Goal: Manage account settings

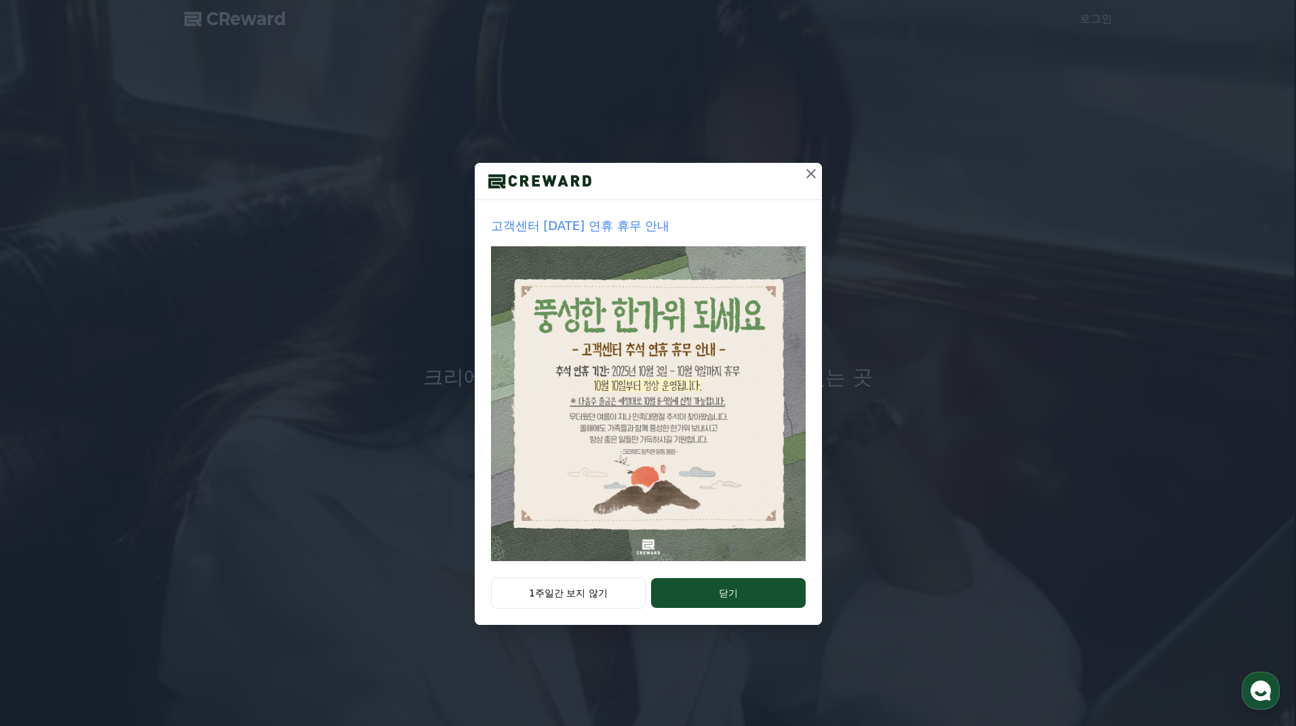
click at [810, 176] on icon at bounding box center [811, 173] width 16 height 16
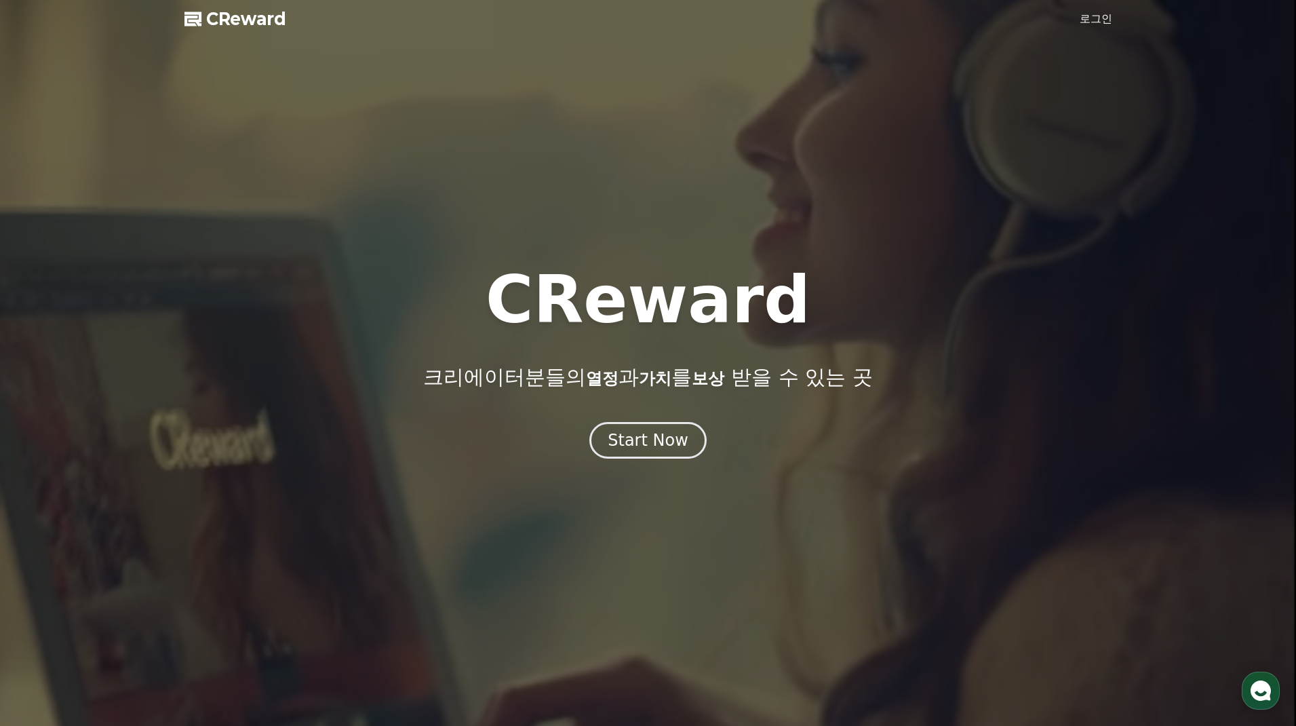
click at [1101, 15] on link "로그인" at bounding box center [1096, 19] width 33 height 16
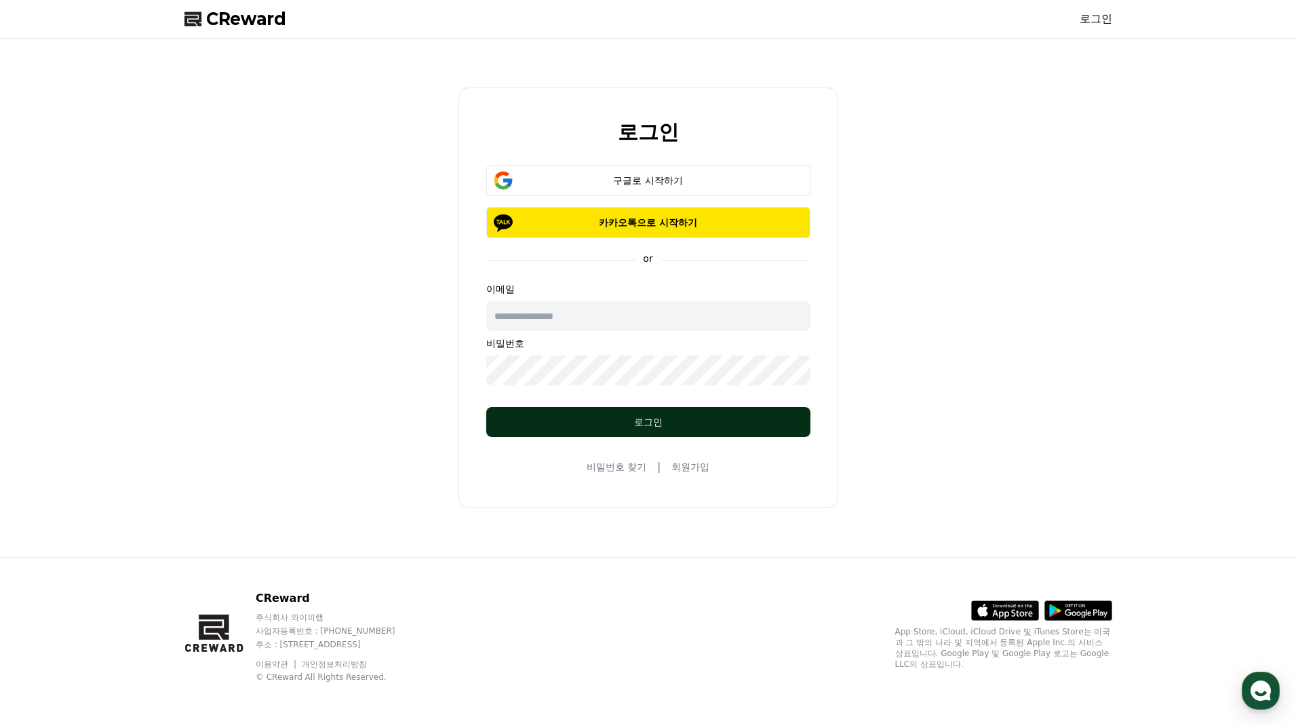
click at [659, 418] on div "로그인" at bounding box center [648, 422] width 270 height 14
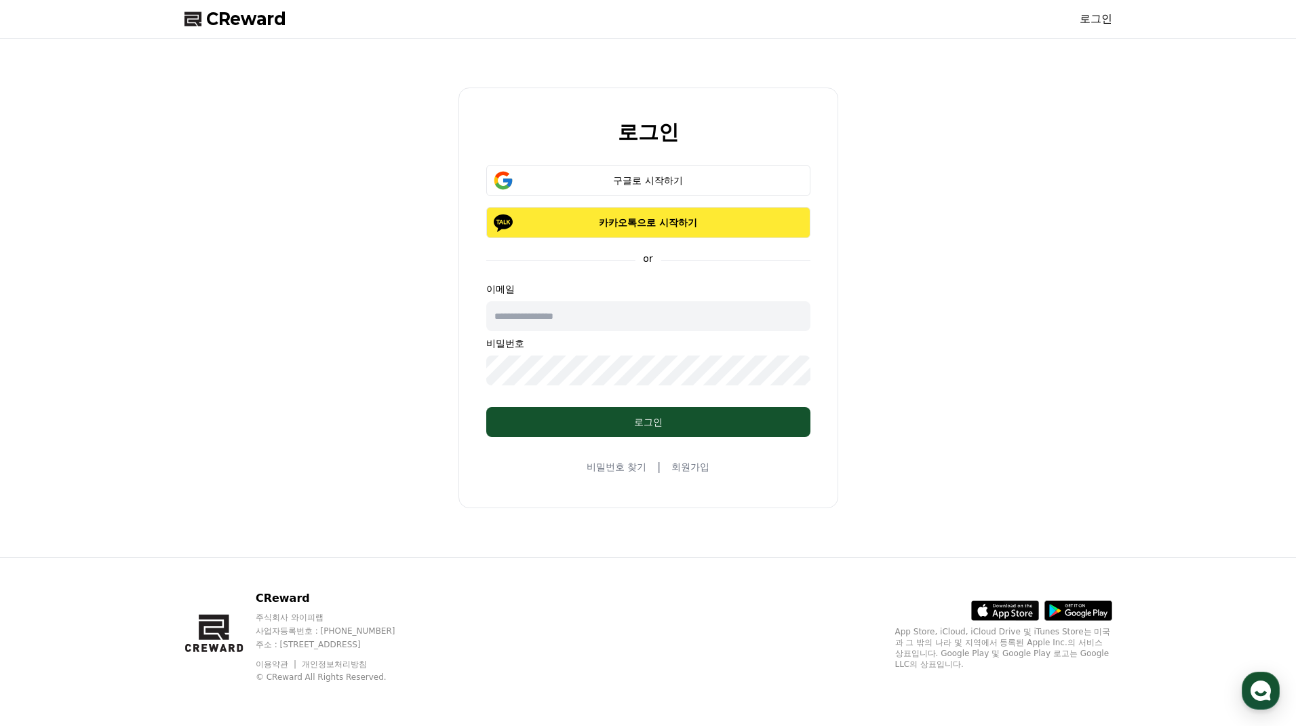
click at [629, 220] on p "카카오톡으로 시작하기" at bounding box center [648, 223] width 285 height 14
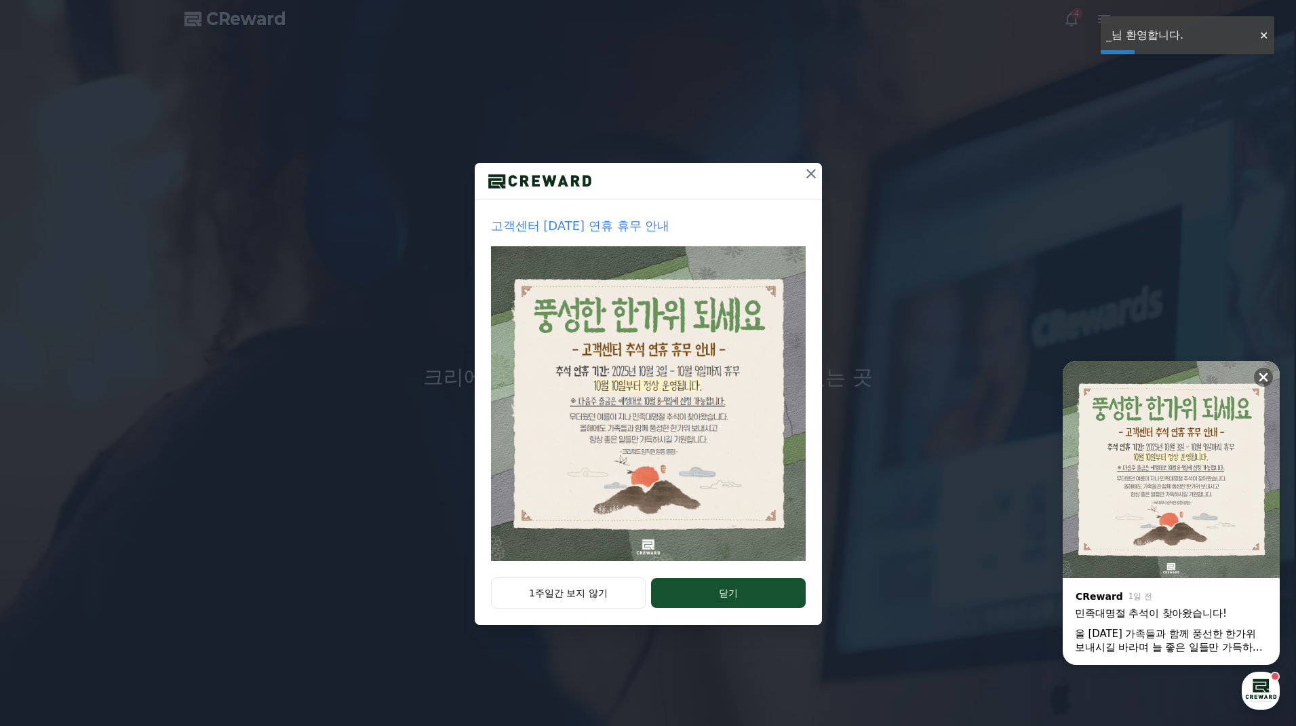
click at [814, 173] on icon at bounding box center [811, 173] width 16 height 16
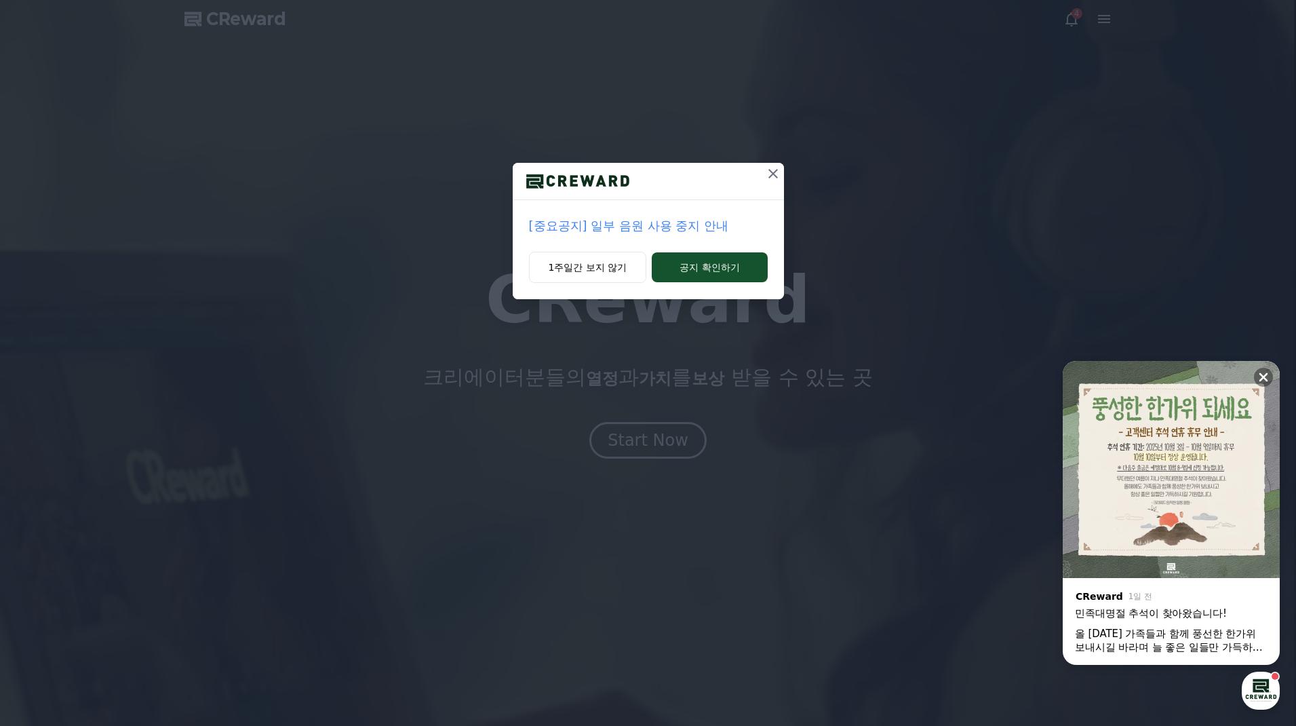
click at [771, 174] on icon at bounding box center [773, 173] width 16 height 16
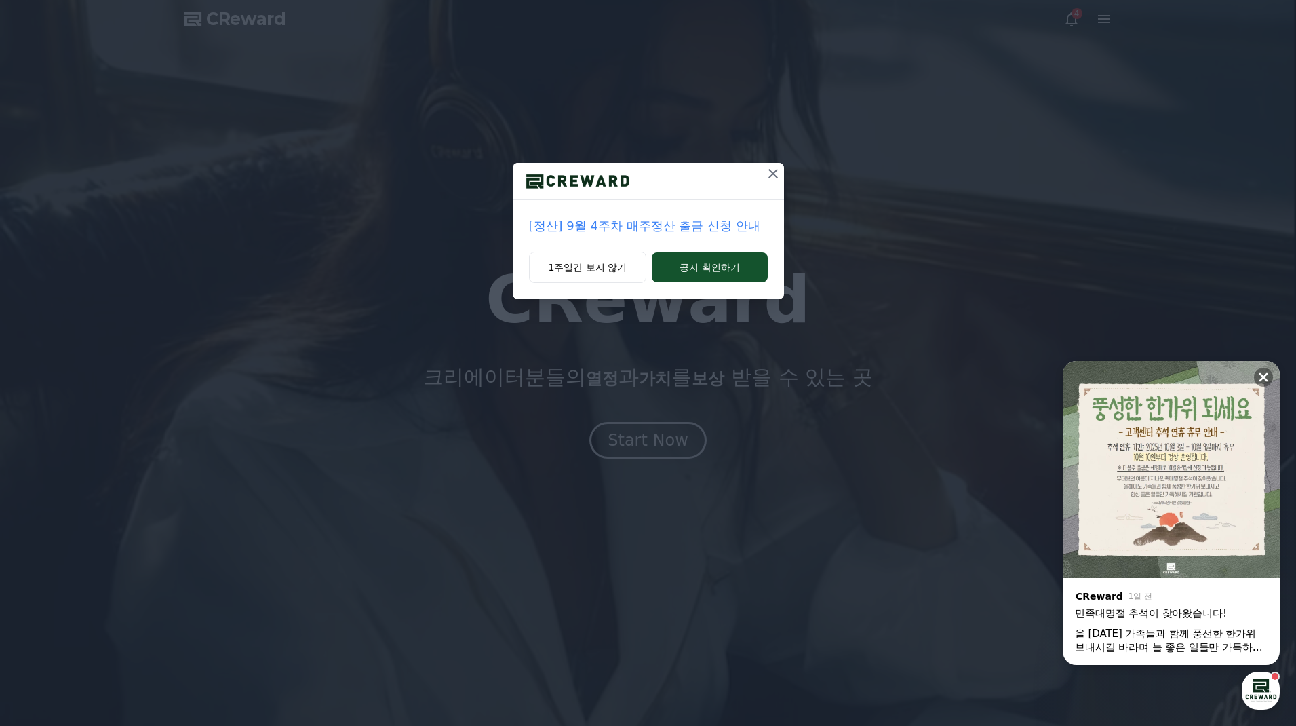
click at [774, 175] on icon at bounding box center [772, 173] width 9 height 9
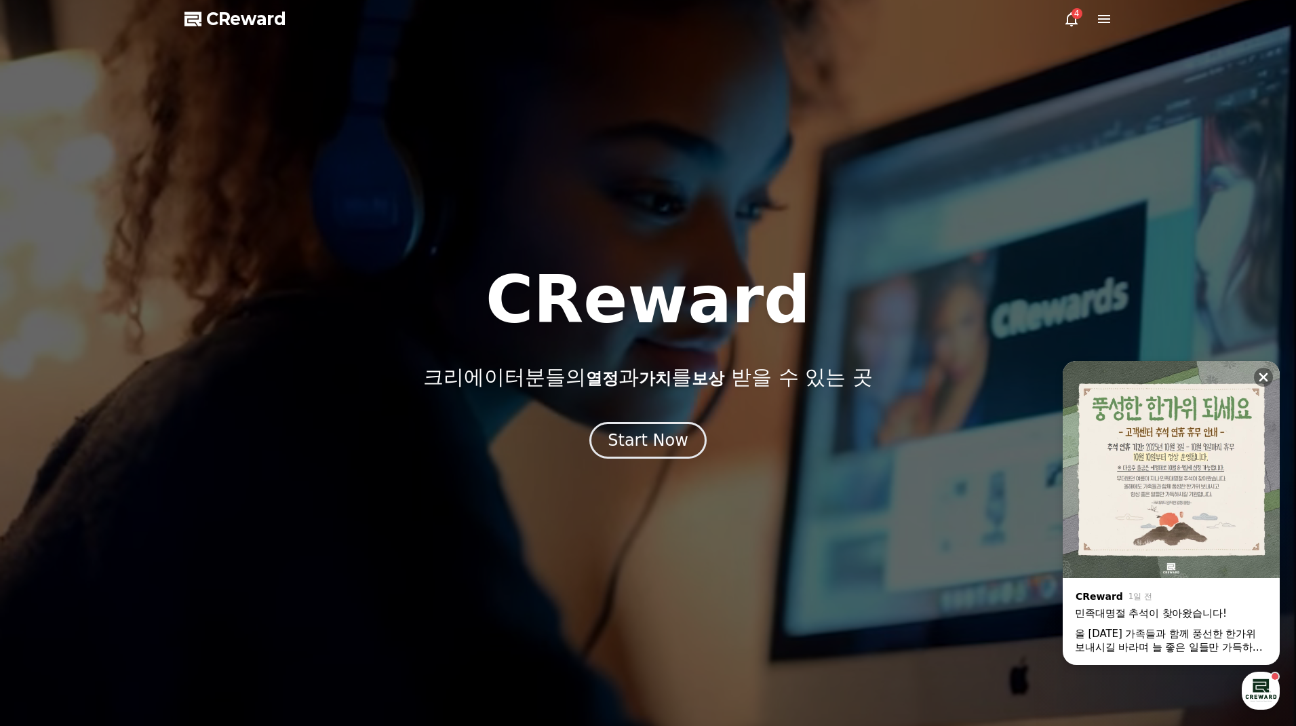
click at [1110, 20] on icon at bounding box center [1104, 19] width 16 height 16
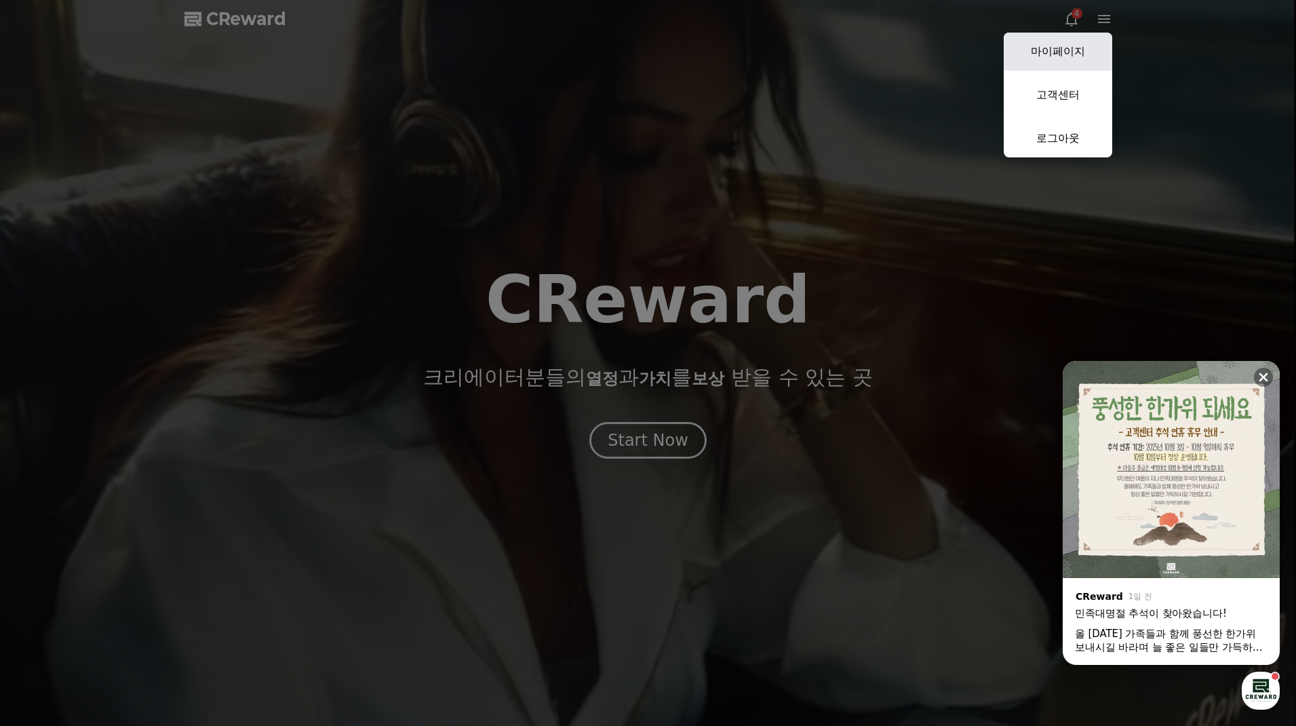
click at [1063, 54] on link "마이페이지" at bounding box center [1058, 52] width 109 height 38
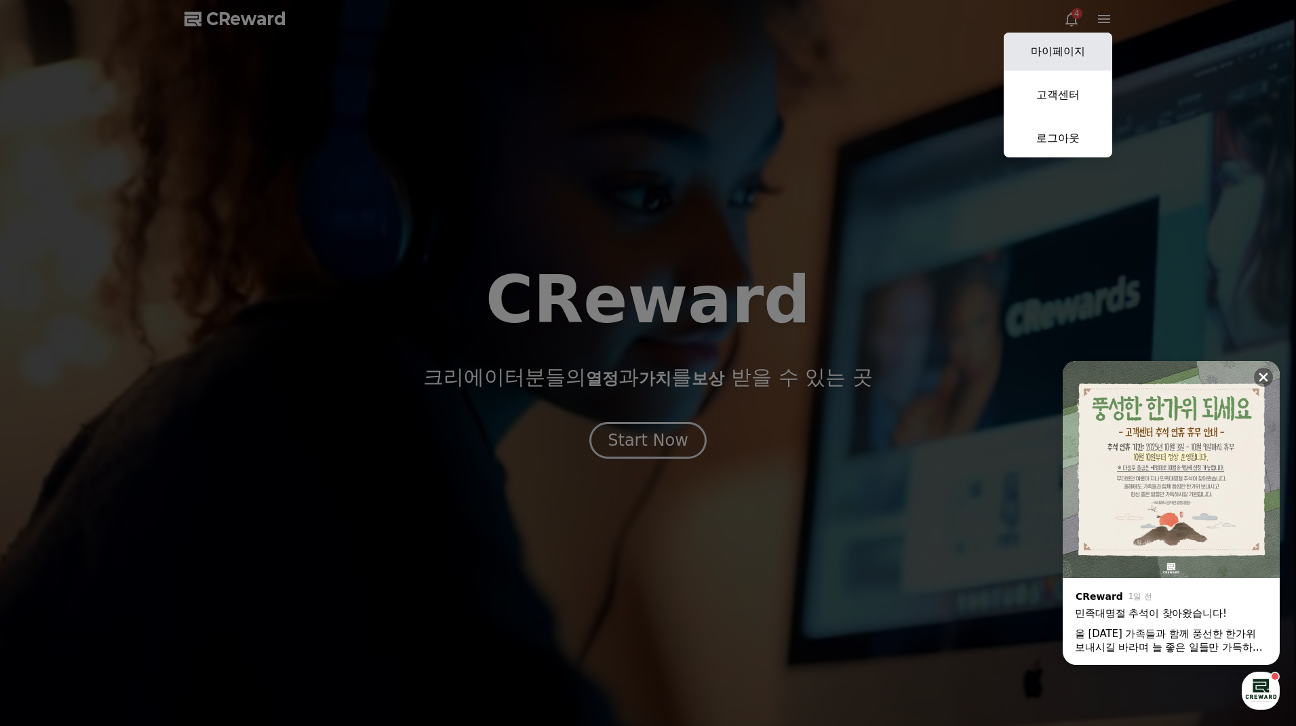
select select "**********"
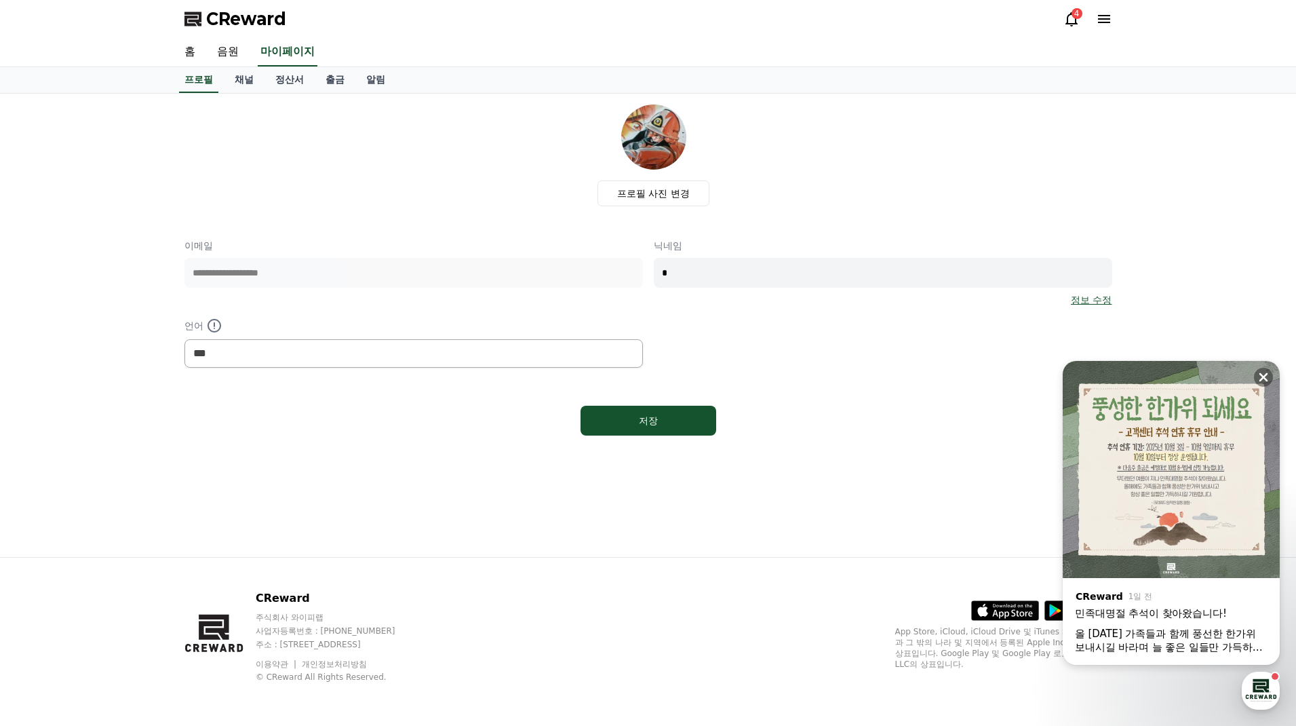
click at [1097, 18] on icon at bounding box center [1104, 19] width 16 height 16
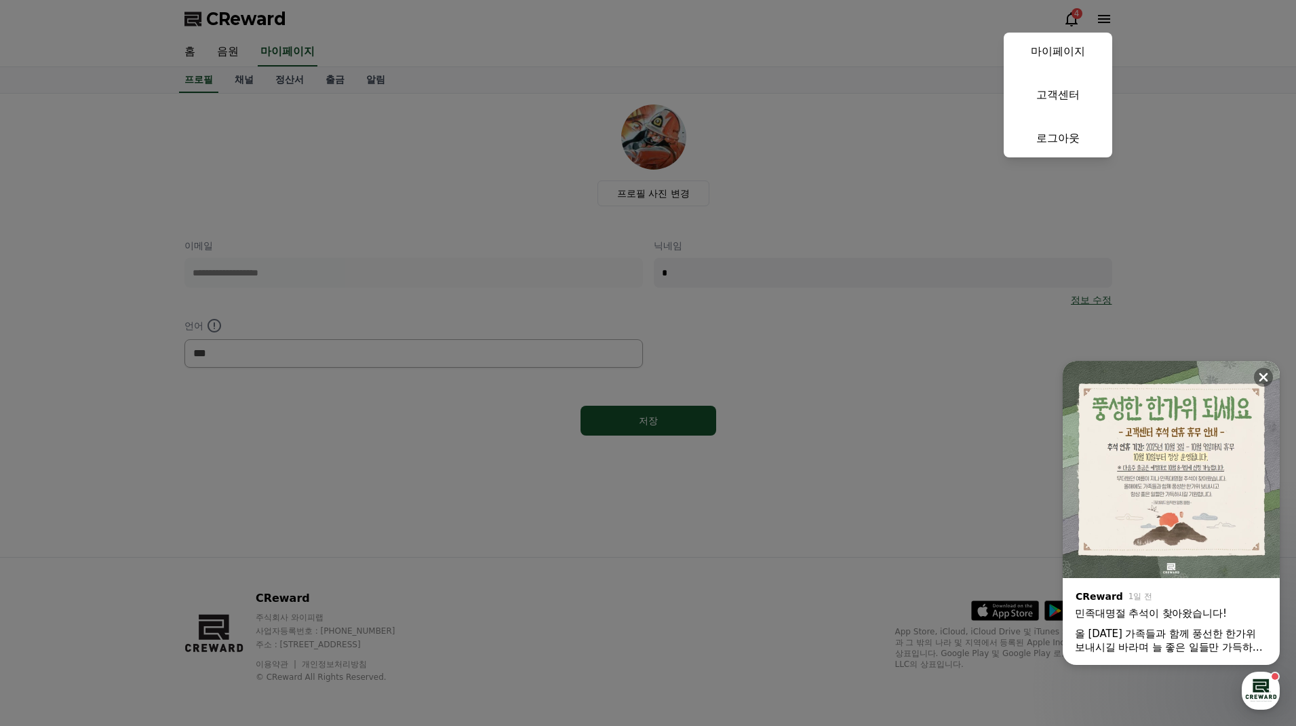
click at [441, 135] on button "close" at bounding box center [648, 363] width 1296 height 726
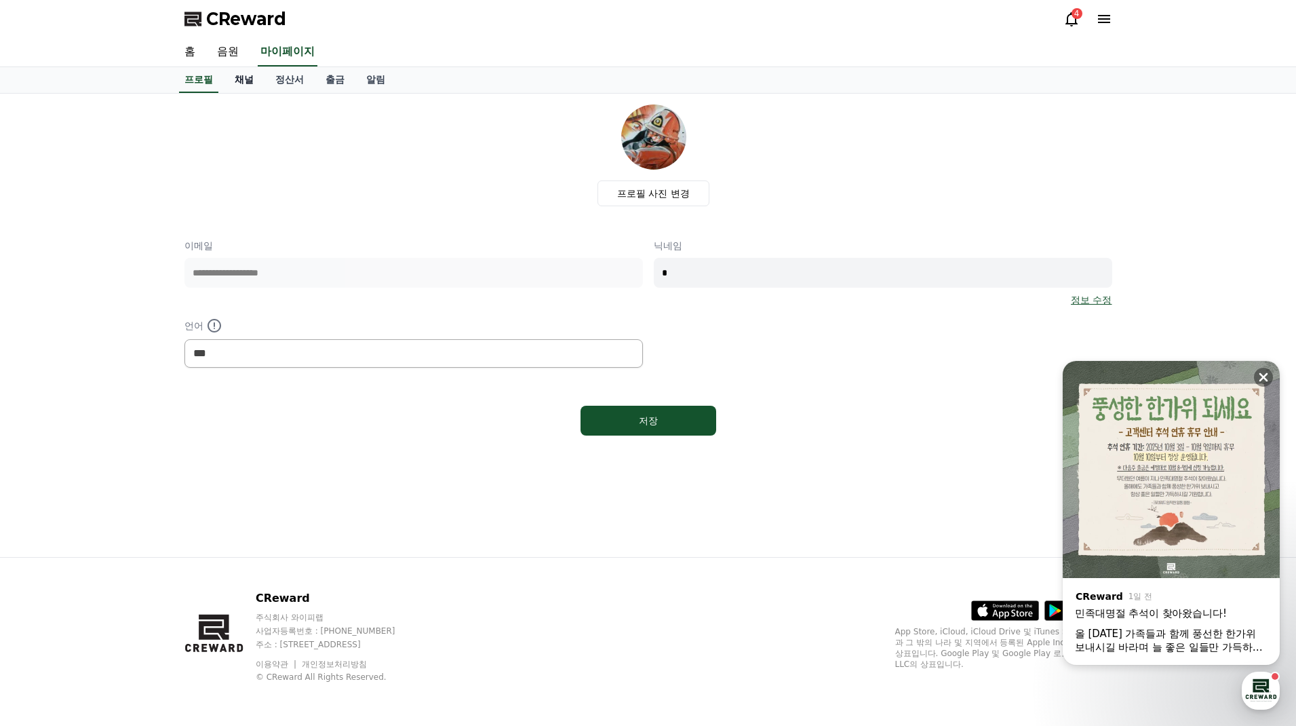
click at [240, 77] on link "채널" at bounding box center [244, 80] width 41 height 26
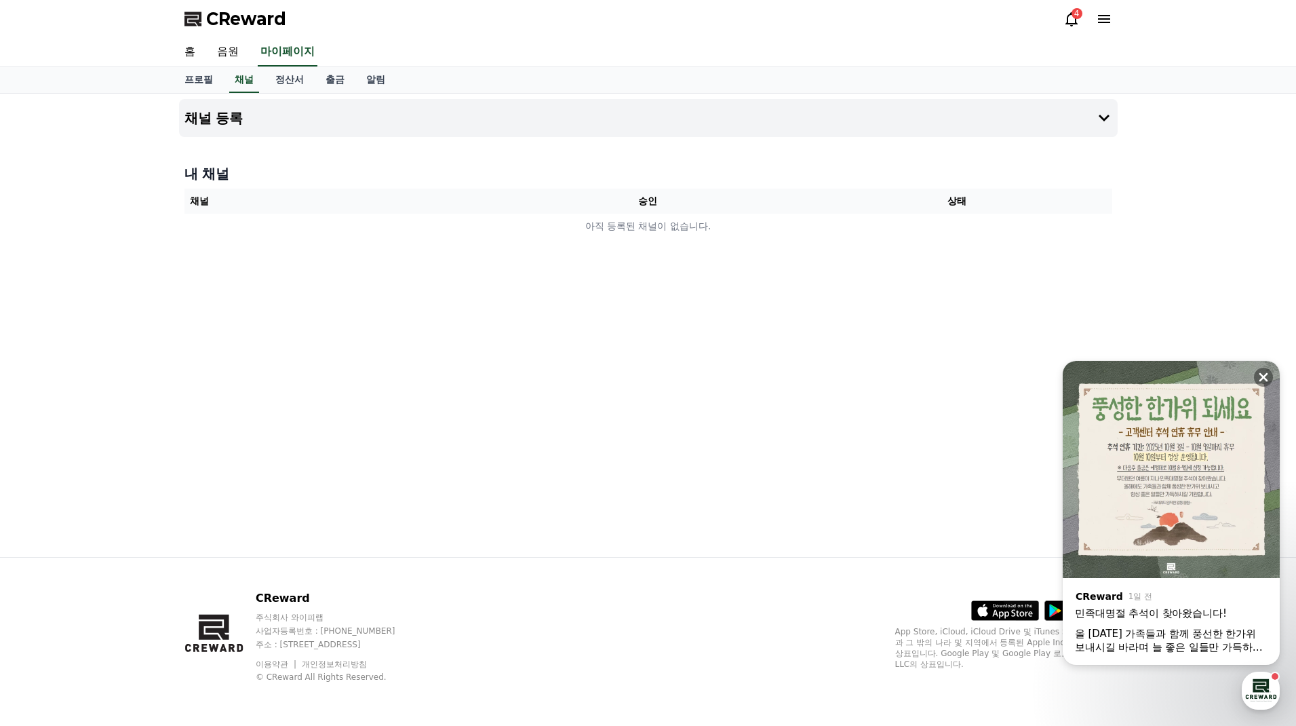
click at [1104, 17] on icon at bounding box center [1104, 19] width 16 height 16
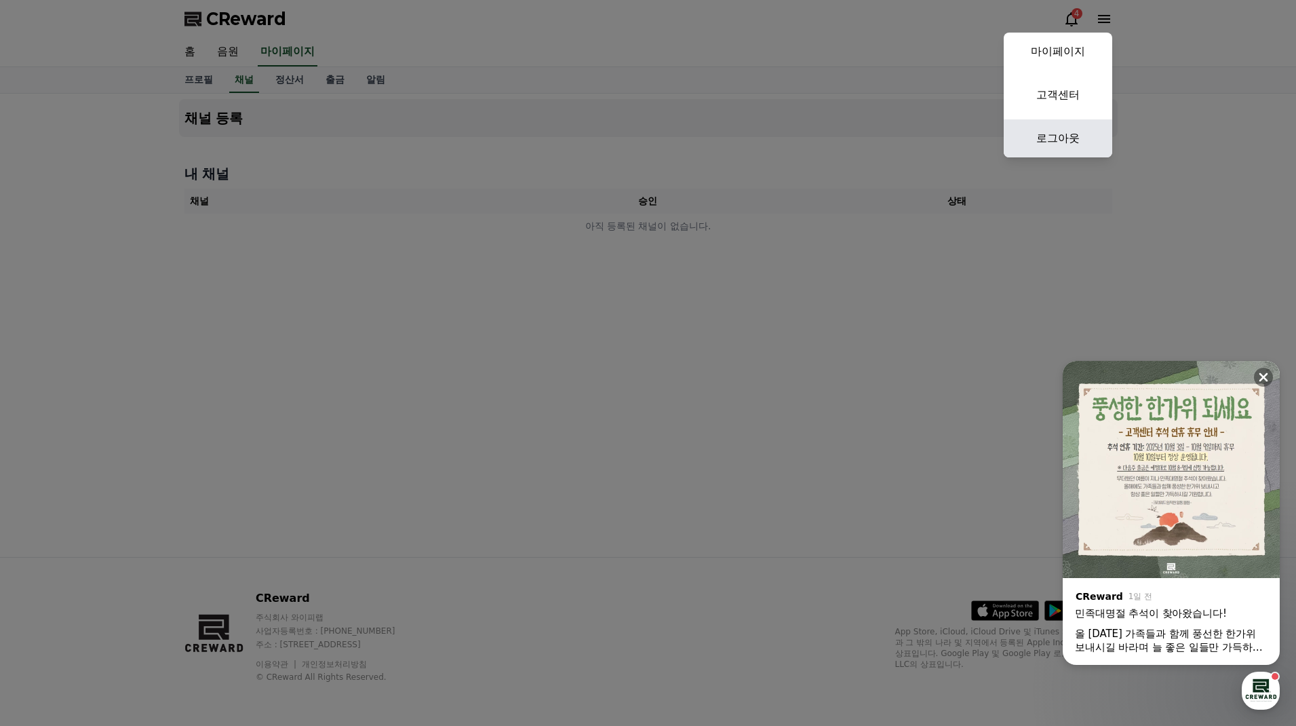
click at [1074, 136] on link "로그아웃" at bounding box center [1058, 138] width 109 height 38
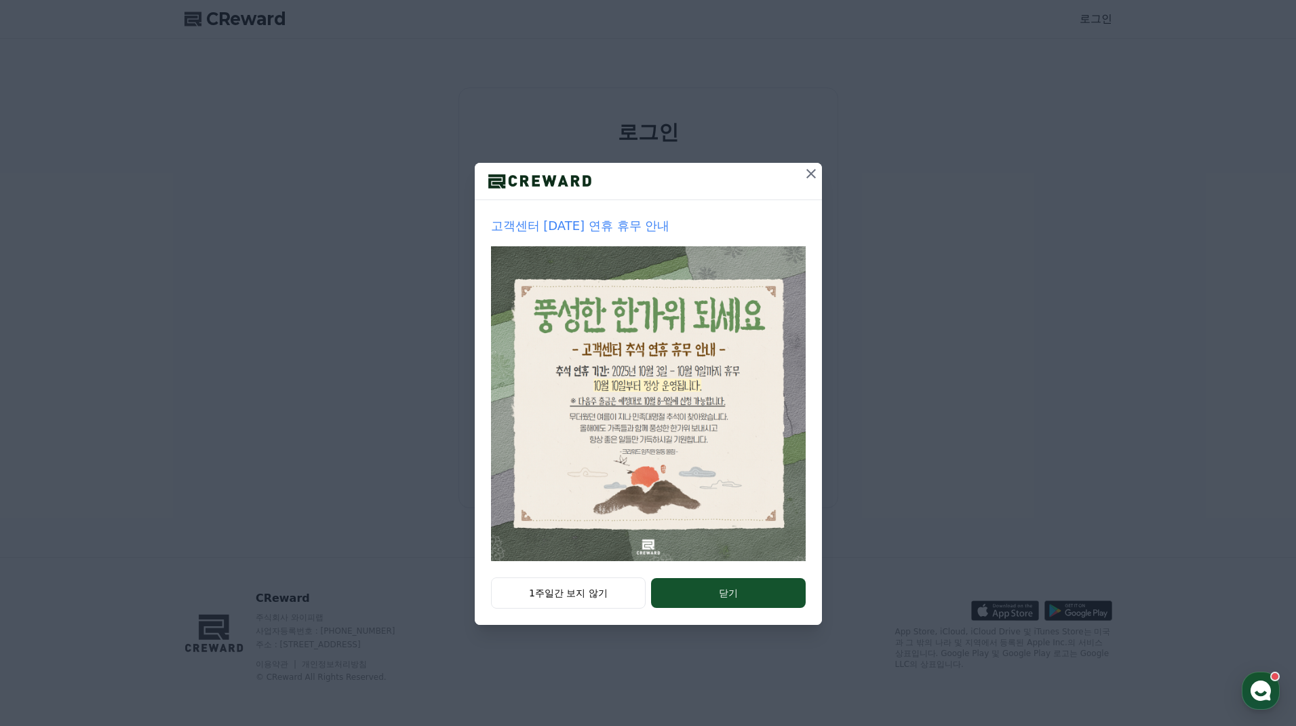
click at [808, 172] on icon at bounding box center [811, 173] width 16 height 16
click at [804, 174] on icon at bounding box center [811, 173] width 16 height 16
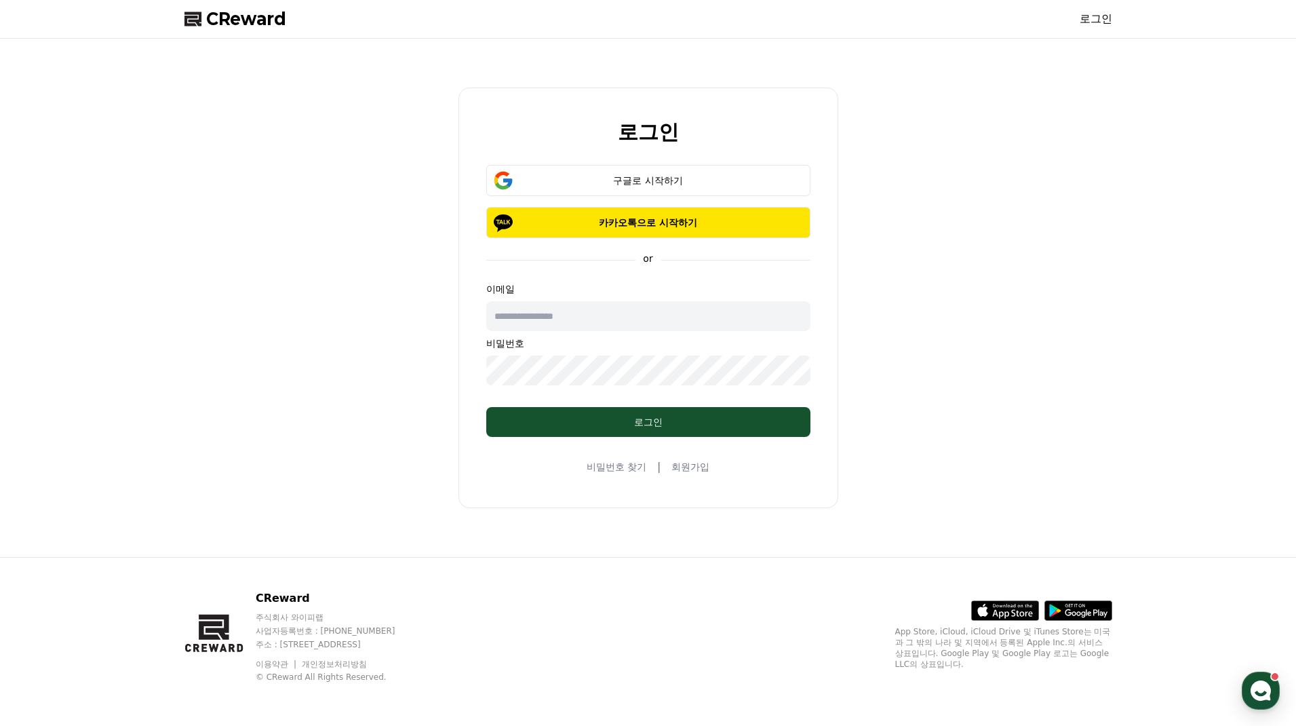
click at [246, 20] on span "CReward" at bounding box center [246, 19] width 80 height 22
